Goal: Navigation & Orientation: Find specific page/section

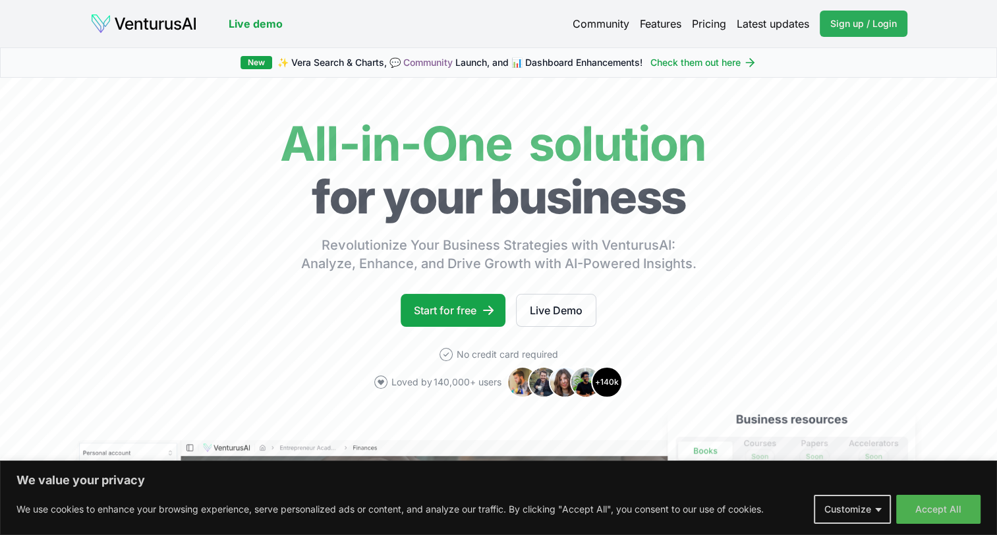
click at [856, 13] on link "Sign up / Login Login" at bounding box center [864, 24] width 88 height 26
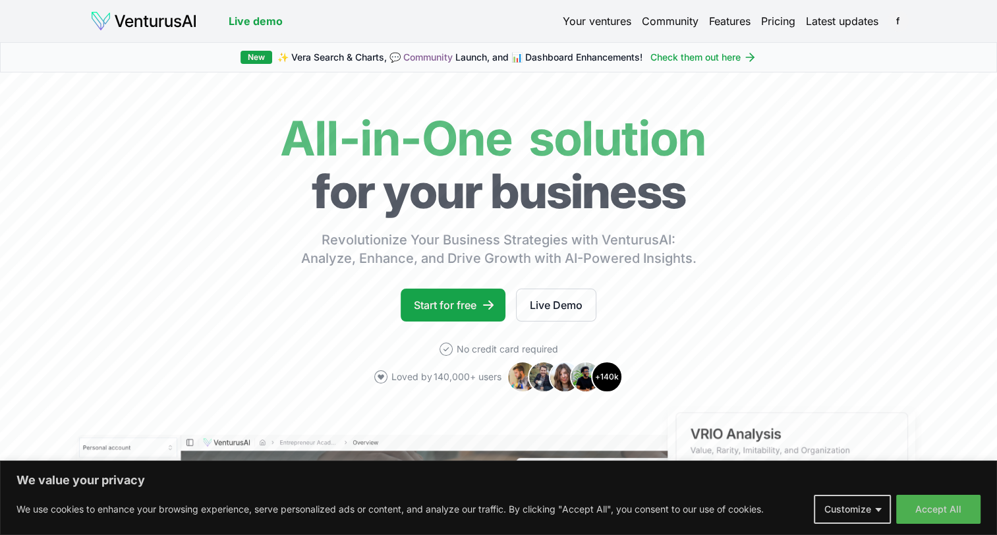
click at [578, 30] on div "Your ventures Community Features Pricing Latest updates f" at bounding box center [735, 21] width 345 height 18
click at [578, 21] on link "Your ventures" at bounding box center [597, 21] width 69 height 16
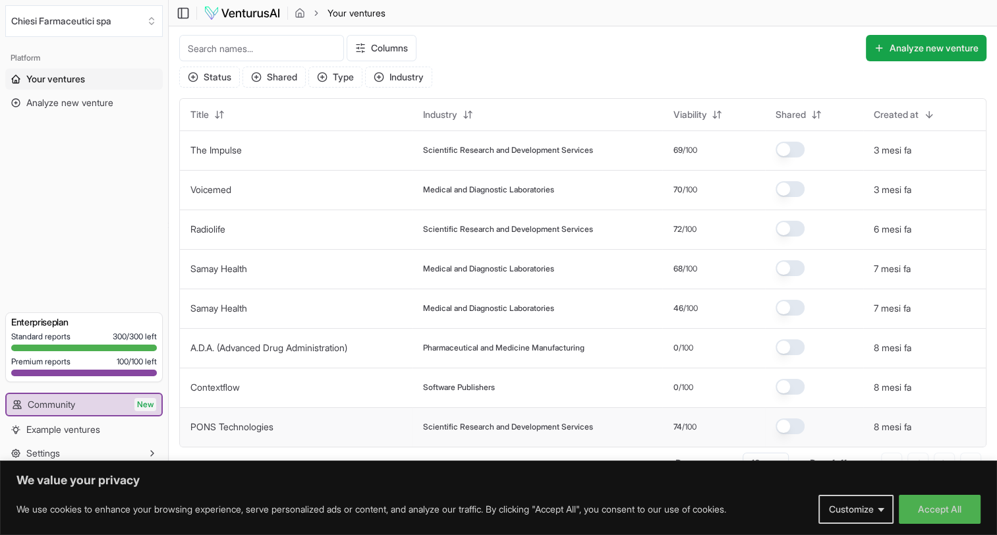
scroll to position [15, 0]
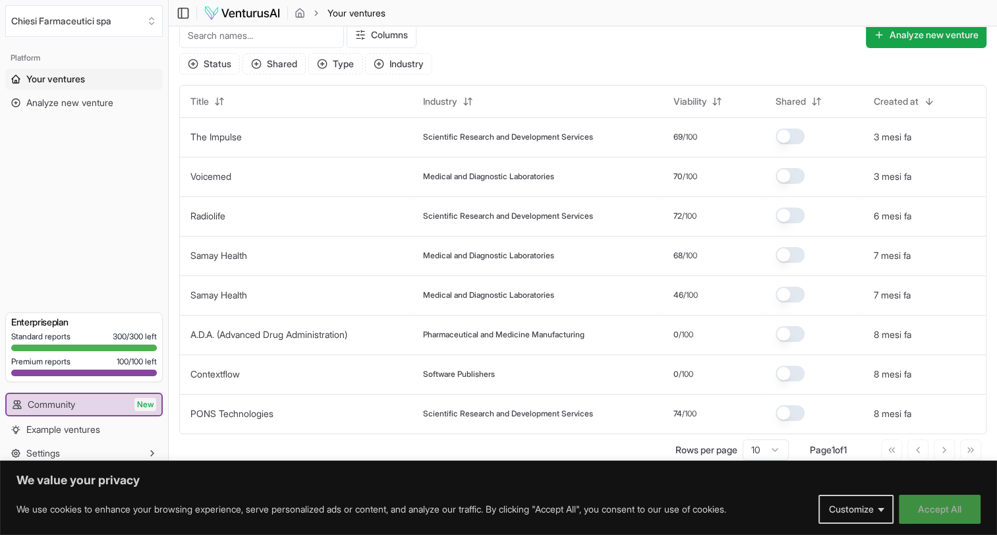
click at [918, 515] on button "Accept All" at bounding box center [940, 509] width 82 height 29
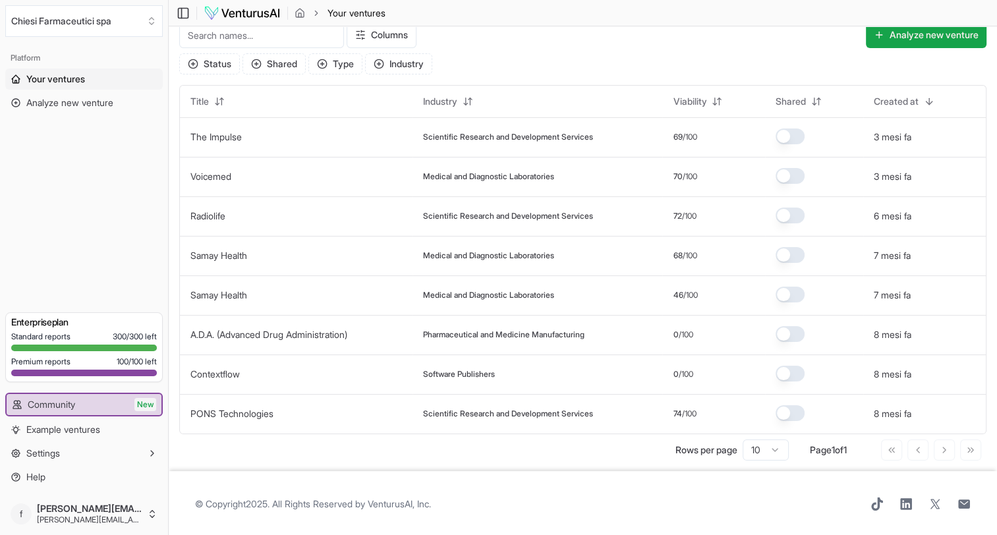
scroll to position [14, 0]
